Goal: Task Accomplishment & Management: Complete application form

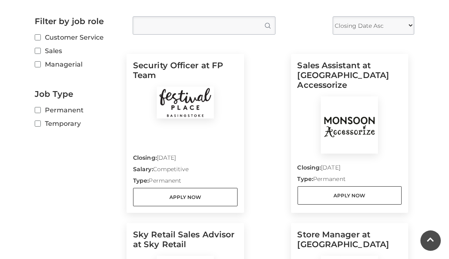
scroll to position [227, 0]
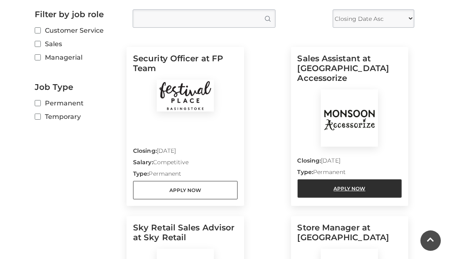
click at [319, 179] on link "Apply Now" at bounding box center [350, 188] width 104 height 18
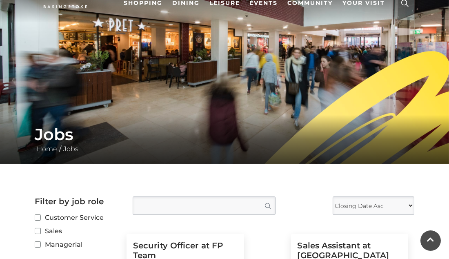
scroll to position [0, 0]
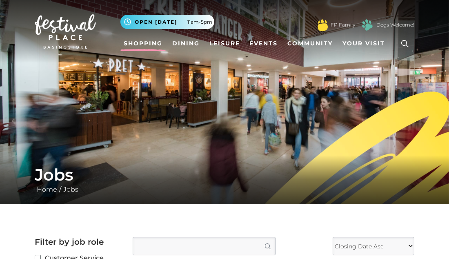
click at [125, 44] on link "Shopping" at bounding box center [142, 43] width 45 height 15
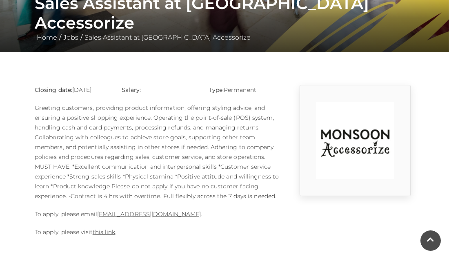
scroll to position [158, 0]
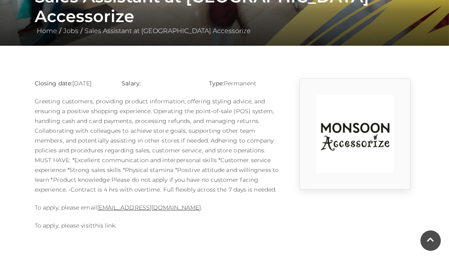
click at [108, 224] on link "this link" at bounding box center [104, 225] width 23 height 7
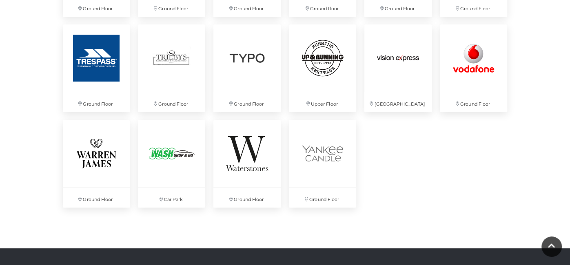
scroll to position [2214, 0]
